Goal: Information Seeking & Learning: Learn about a topic

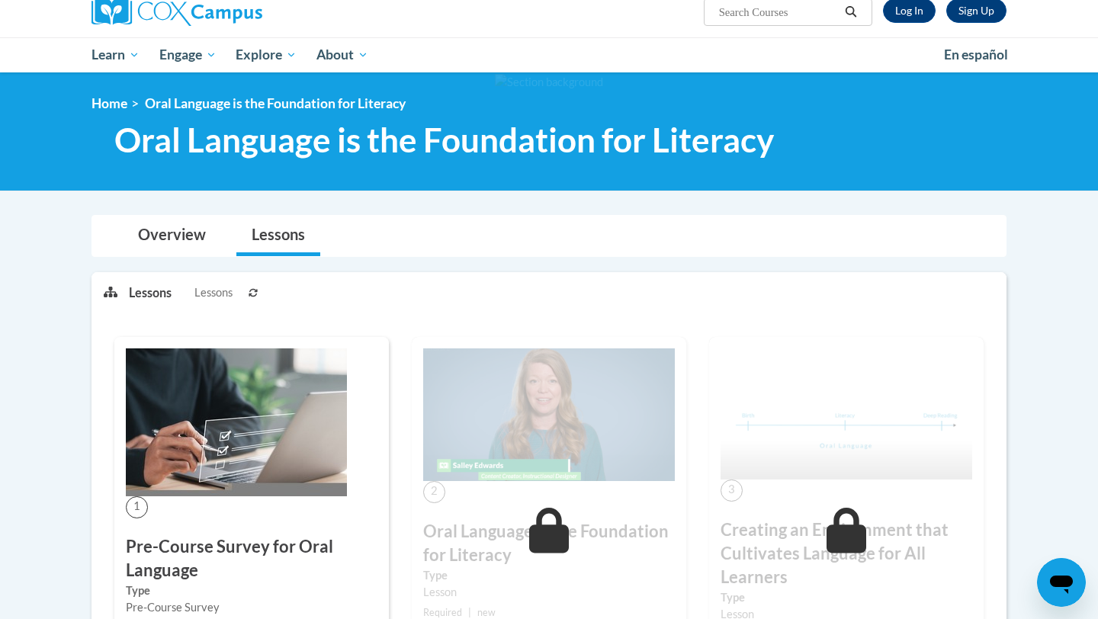
scroll to position [239, 0]
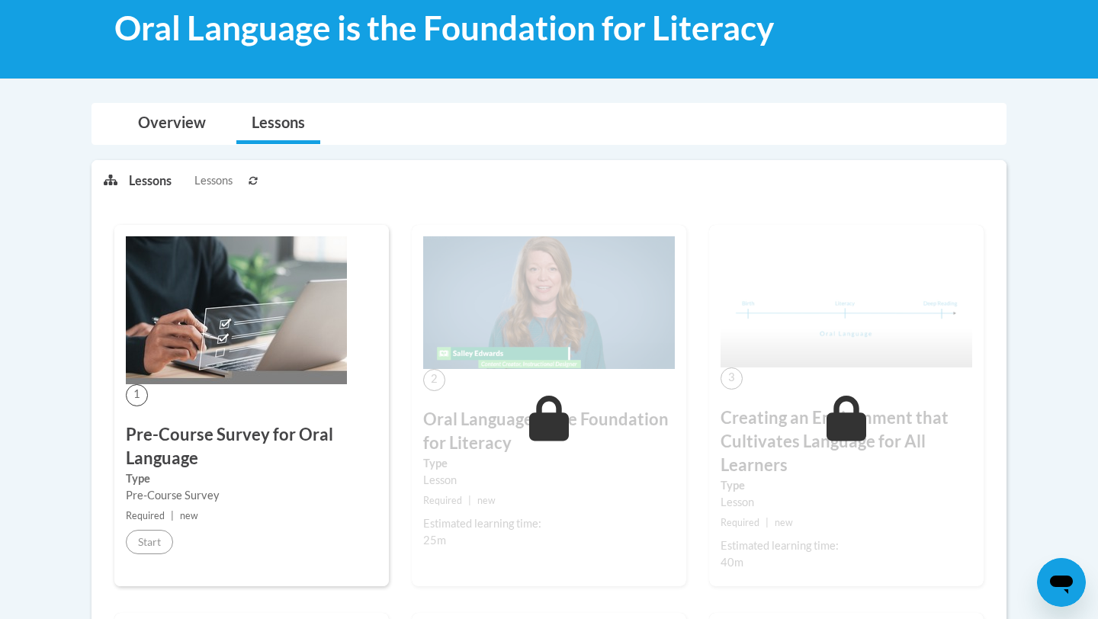
click at [252, 180] on icon at bounding box center [253, 180] width 9 height 9
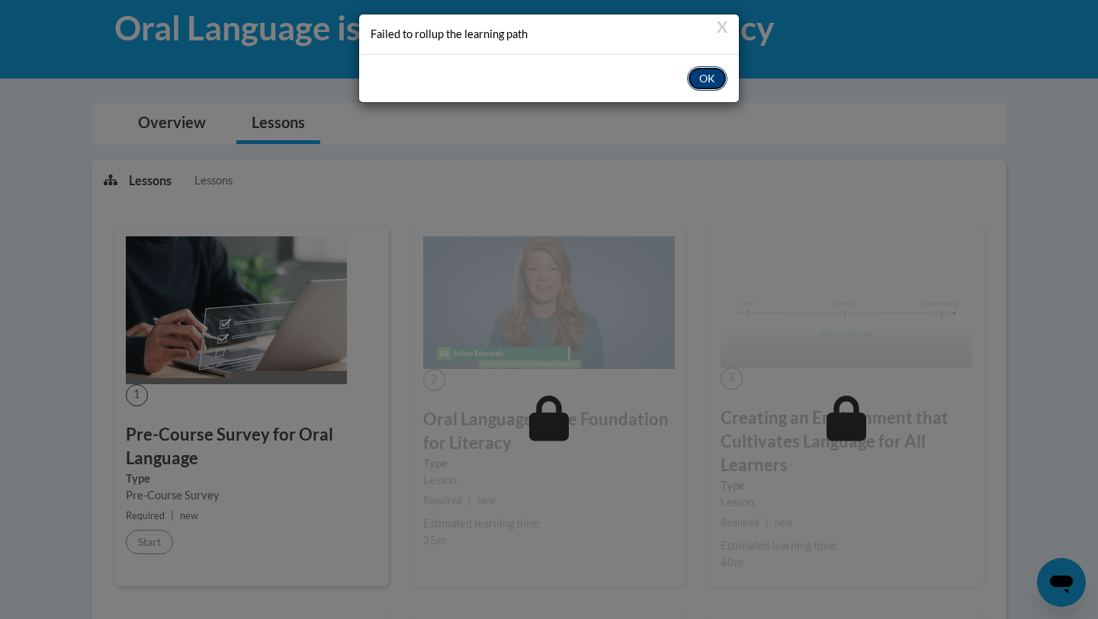
click at [700, 82] on button "OK" at bounding box center [707, 78] width 40 height 24
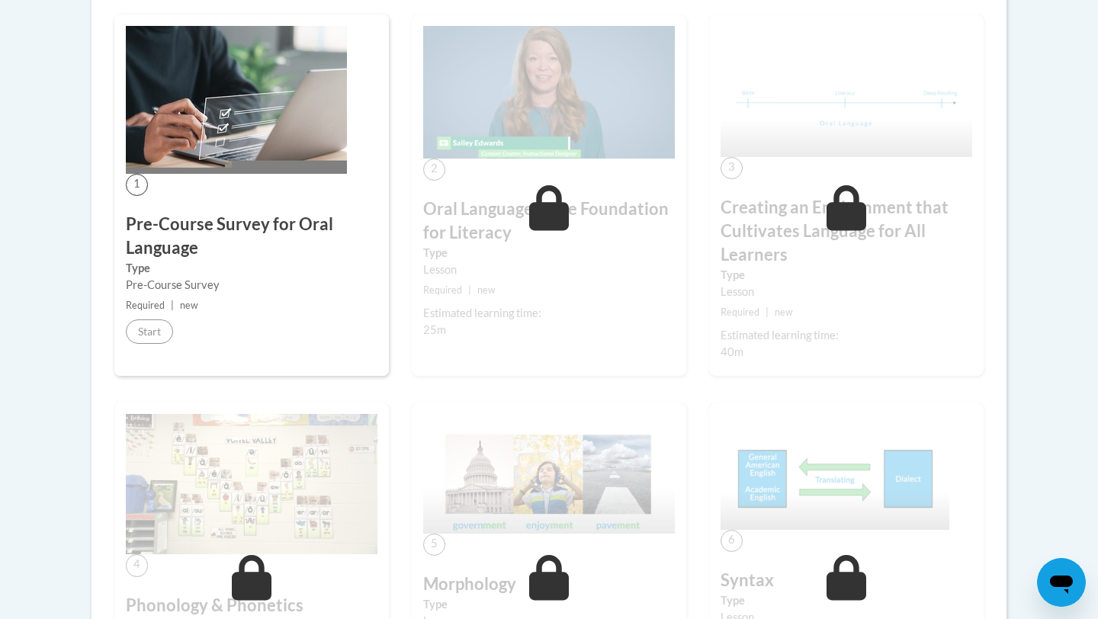
scroll to position [453, 0]
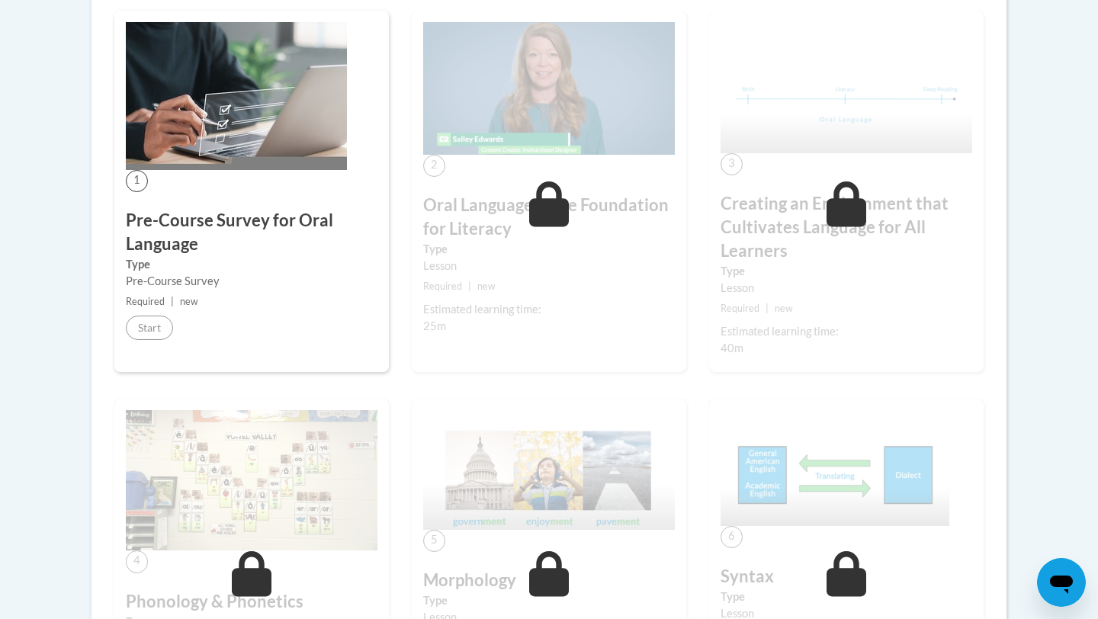
click at [526, 228] on h3 "Oral Language is the Foundation for Literacy" at bounding box center [549, 217] width 252 height 47
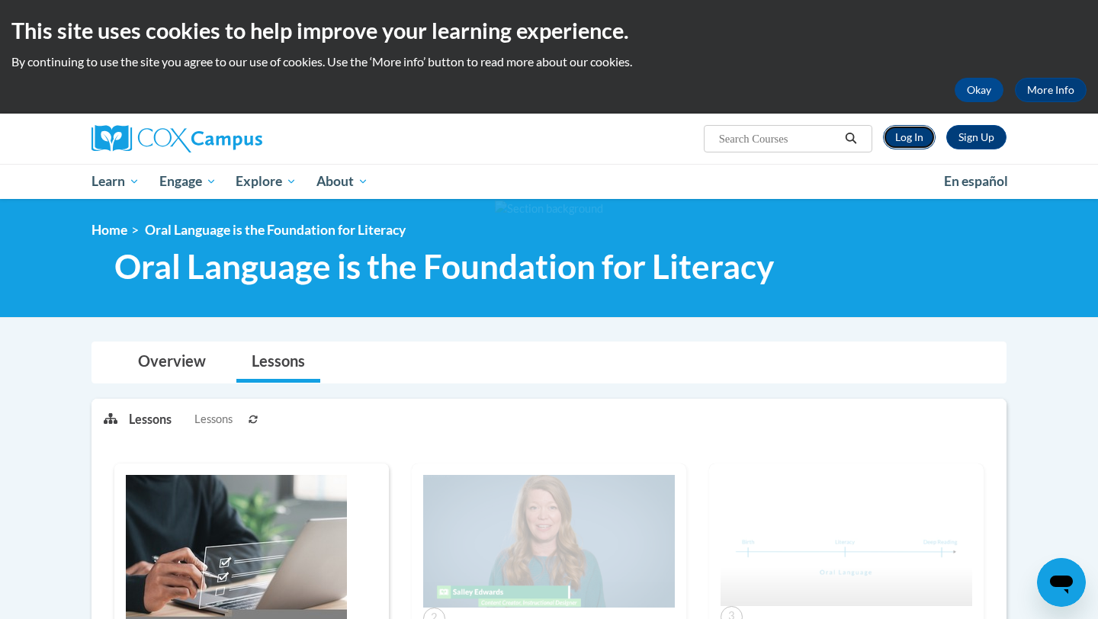
click at [905, 143] on link "Log In" at bounding box center [909, 137] width 53 height 24
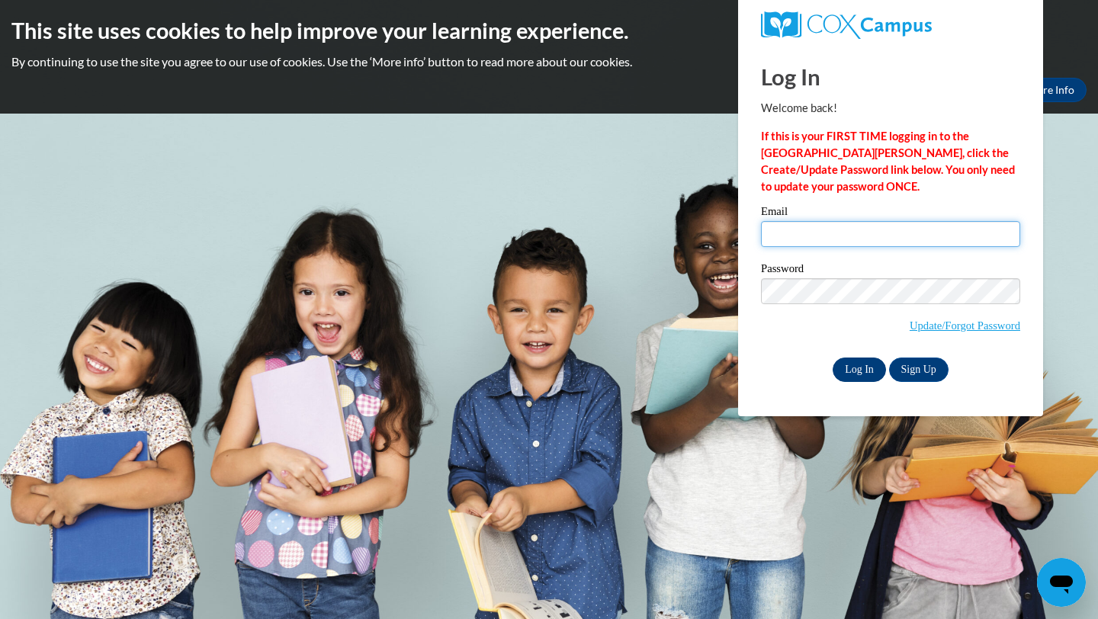
type input "msg016@bravemail.uncp.edu"
click at [860, 367] on input "Log In" at bounding box center [859, 370] width 53 height 24
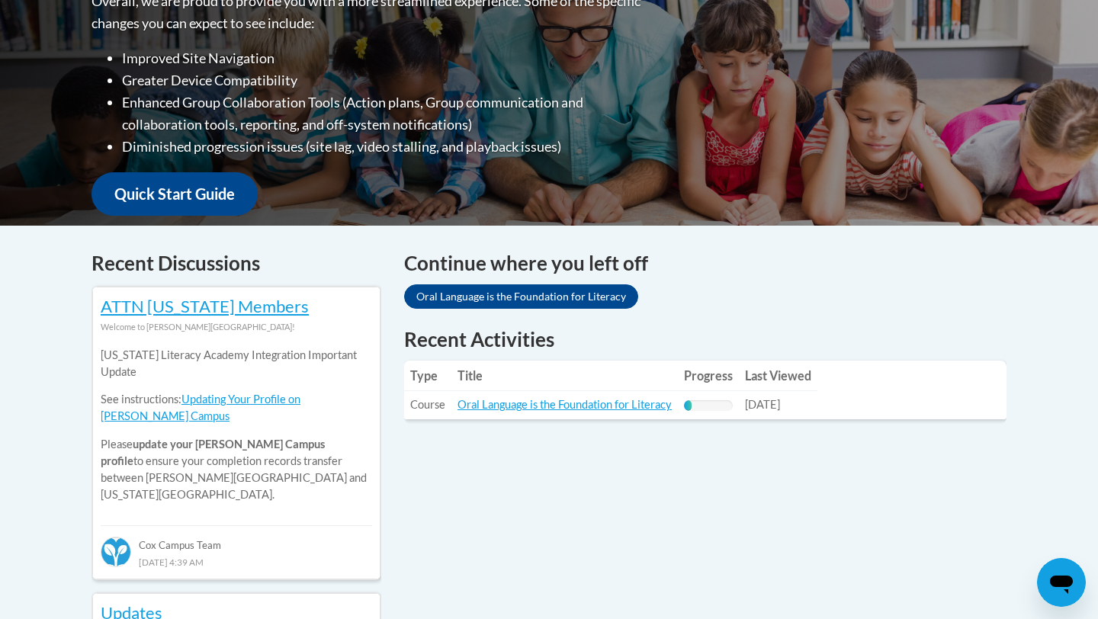
scroll to position [425, 0]
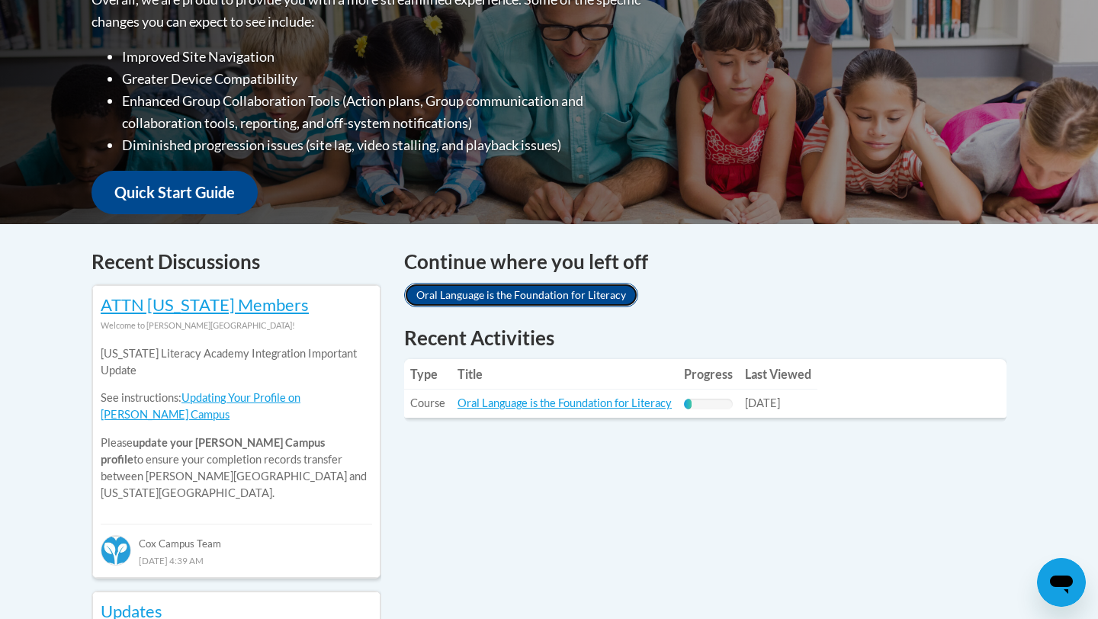
click at [531, 292] on link "Oral Language is the Foundation for Literacy" at bounding box center [521, 295] width 234 height 24
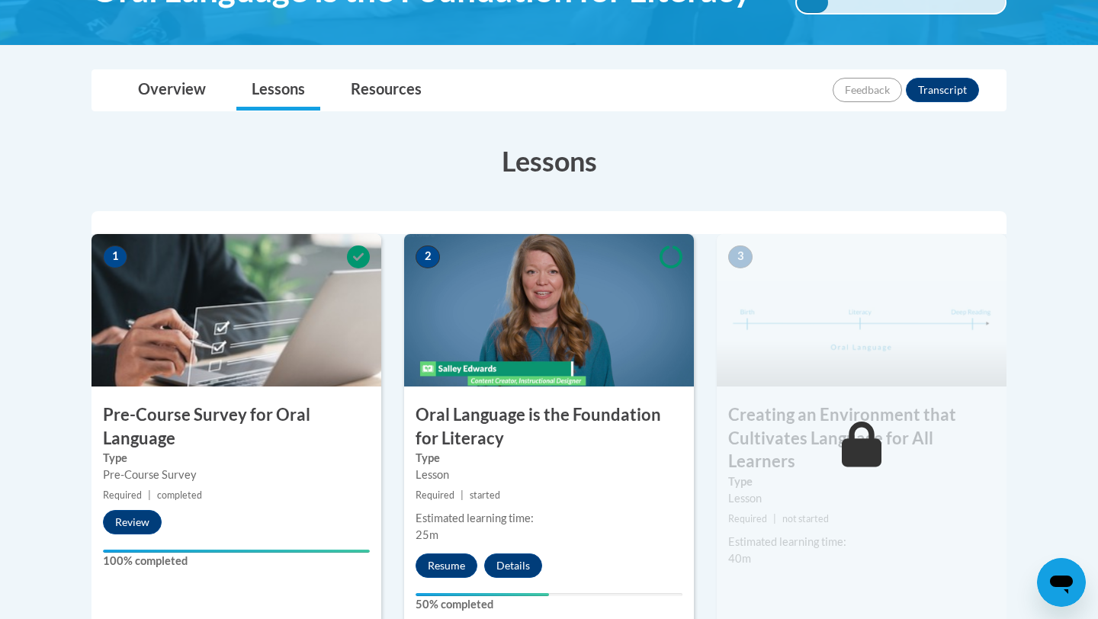
scroll to position [339, 0]
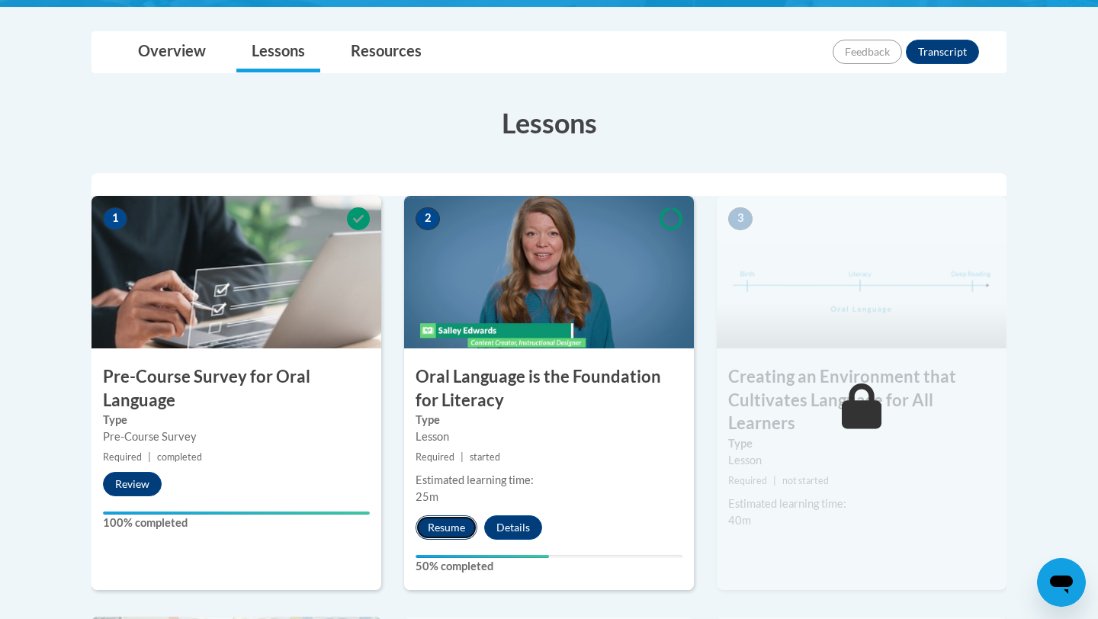
click at [444, 529] on button "Resume" at bounding box center [447, 528] width 62 height 24
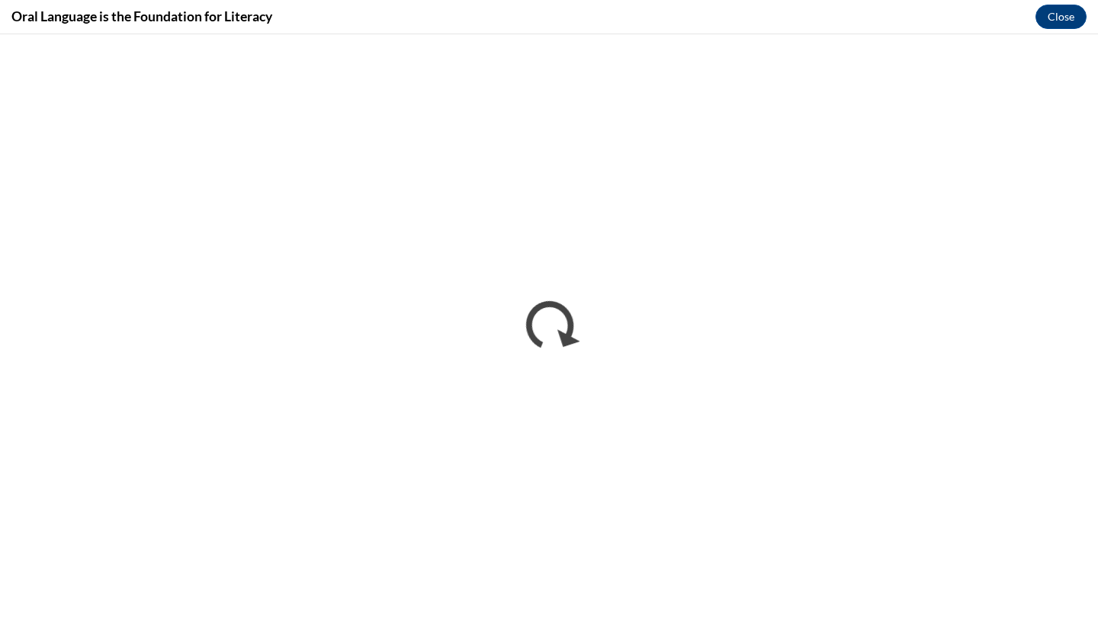
scroll to position [0, 0]
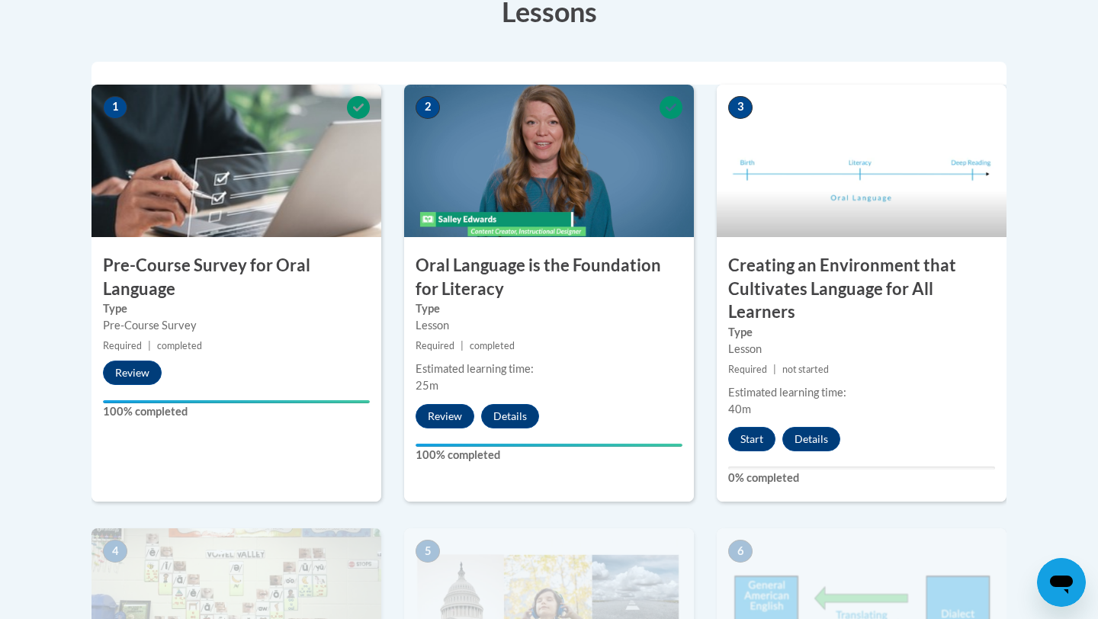
scroll to position [452, 0]
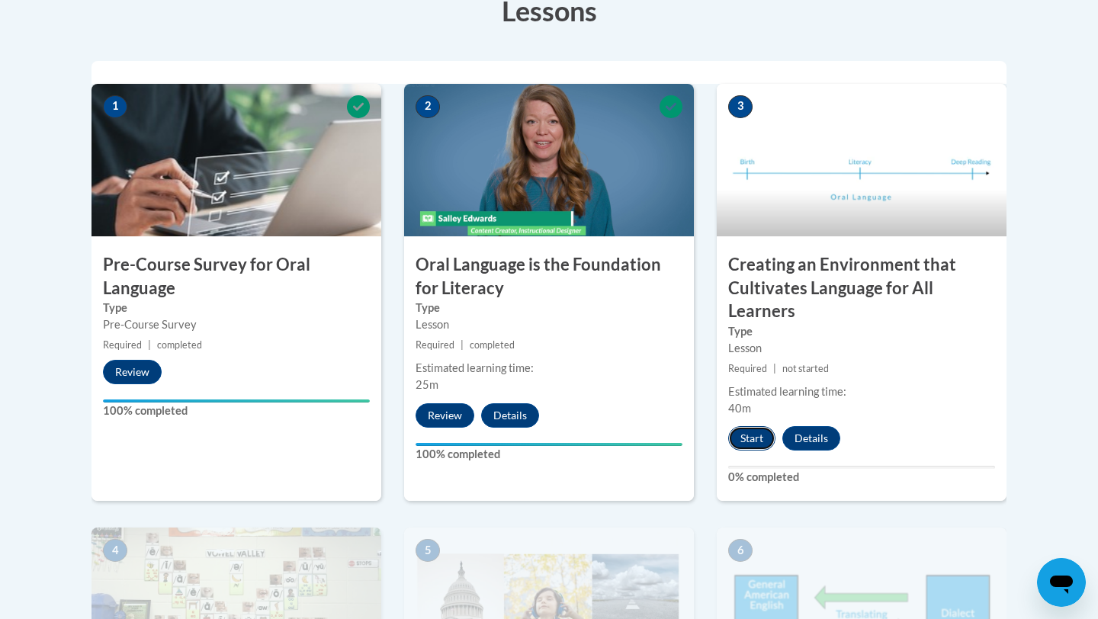
click at [735, 437] on button "Start" at bounding box center [752, 438] width 47 height 24
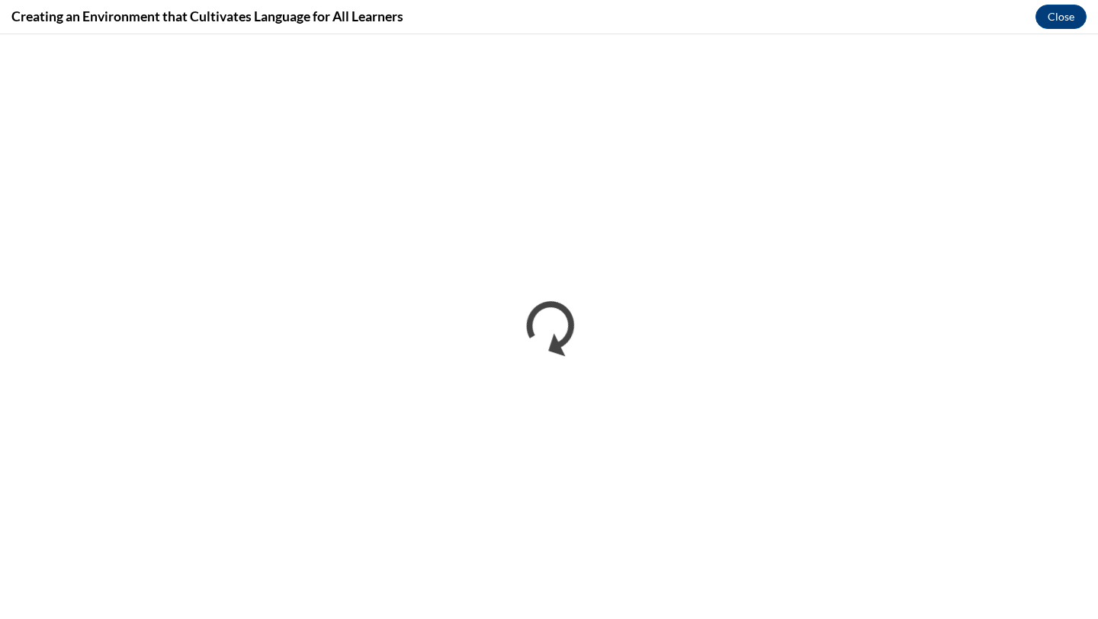
scroll to position [0, 0]
